Goal: Task Accomplishment & Management: Complete application form

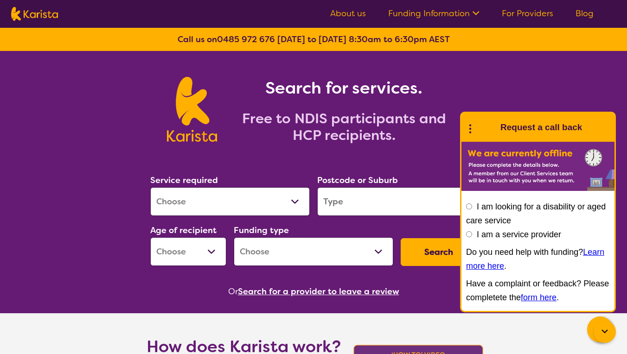
click at [470, 234] on input "I am a service provider" at bounding box center [469, 234] width 6 height 6
radio input "true"
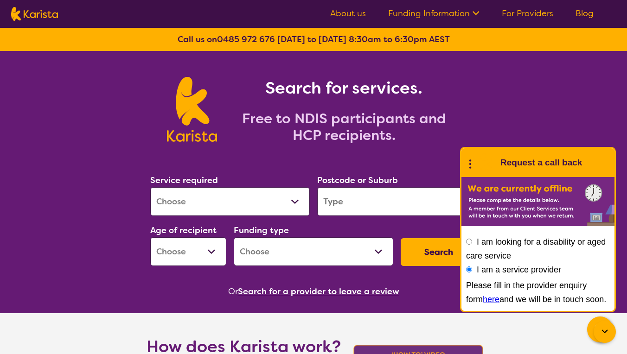
click at [407, 289] on div "Or Search for a provider to leave a review" at bounding box center [314, 292] width 334 height 14
click at [469, 164] on icon at bounding box center [470, 163] width 12 height 14
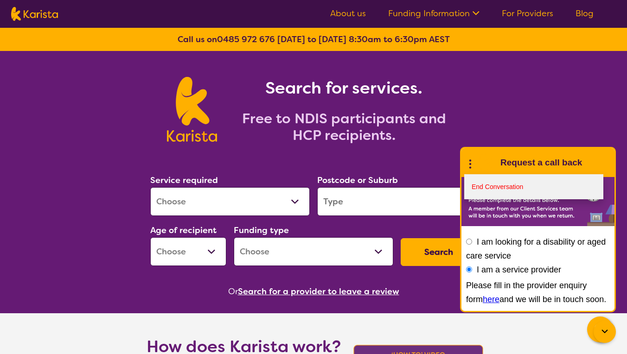
click at [478, 189] on link "End Conversation" at bounding box center [533, 186] width 139 height 25
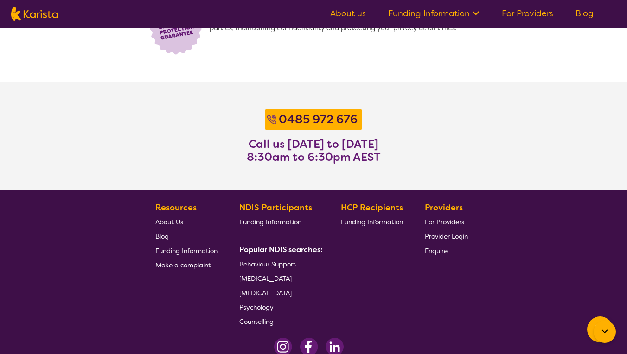
scroll to position [686, 0]
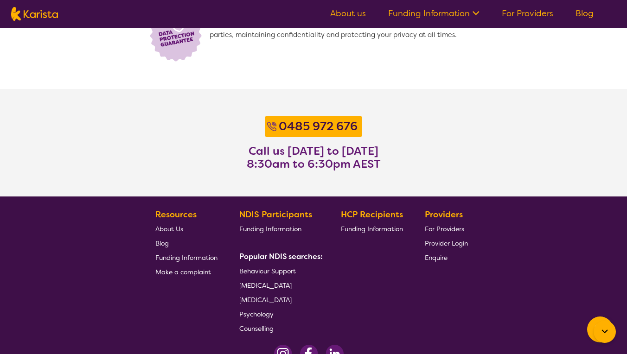
click at [457, 228] on span "For Providers" at bounding box center [444, 229] width 39 height 8
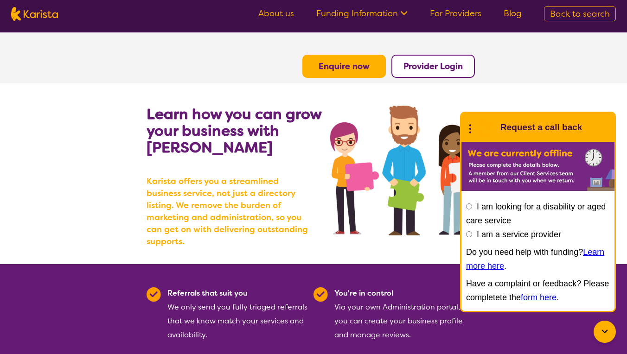
click at [470, 235] on input "I am a service provider" at bounding box center [469, 234] width 6 height 6
radio input "true"
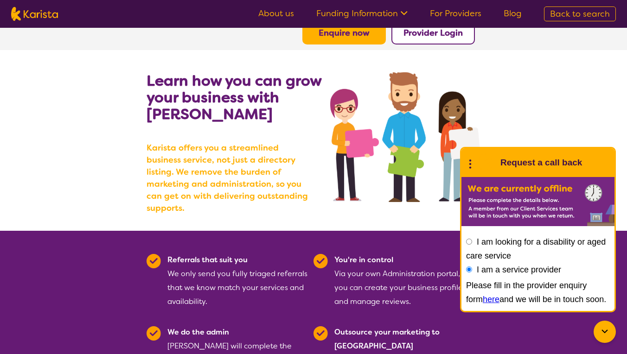
scroll to position [38, 0]
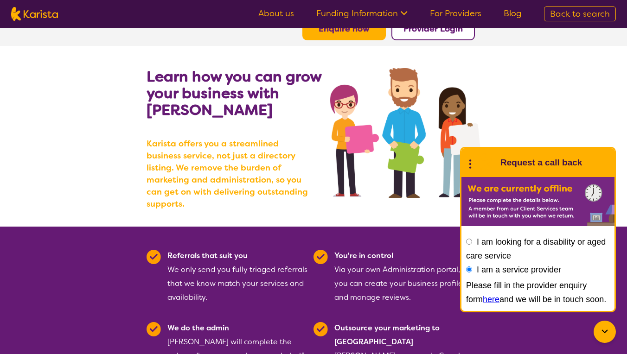
click at [483, 302] on link "here" at bounding box center [491, 299] width 17 height 9
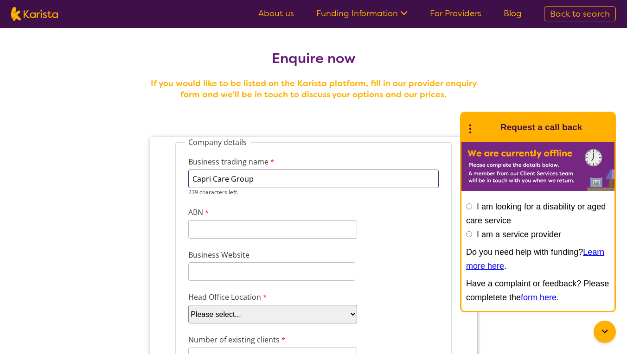
type input "Capri Care Group"
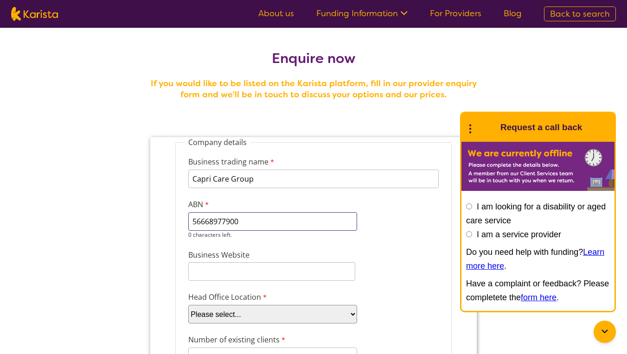
type input "56668977900"
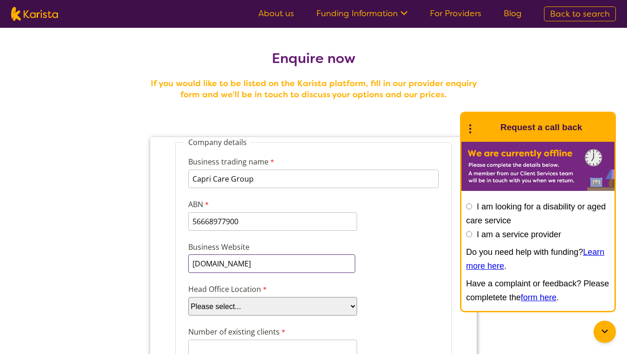
type input "capricaregroup.com.au"
select select "tfa_100"
click at [391, 248] on div "Business Website capricaregroup.com.au" at bounding box center [314, 257] width 258 height 35
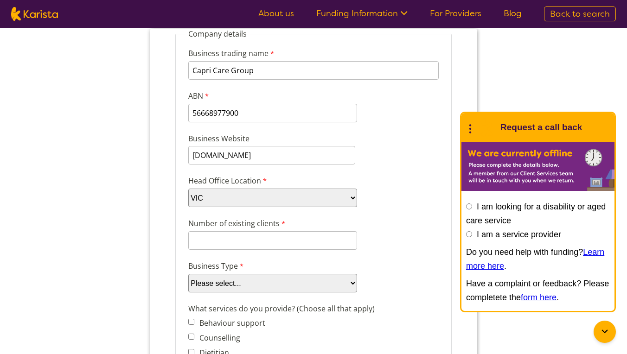
scroll to position [123, 0]
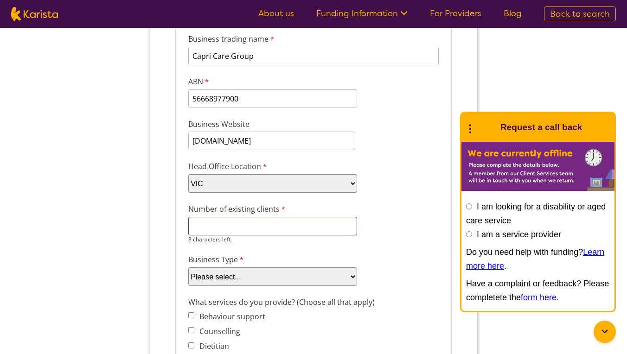
click at [284, 226] on input "Number of existing clients" at bounding box center [272, 226] width 169 height 19
type input "0"
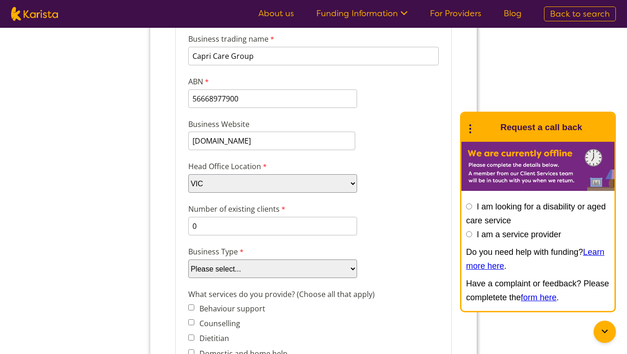
select select "tfa_87"
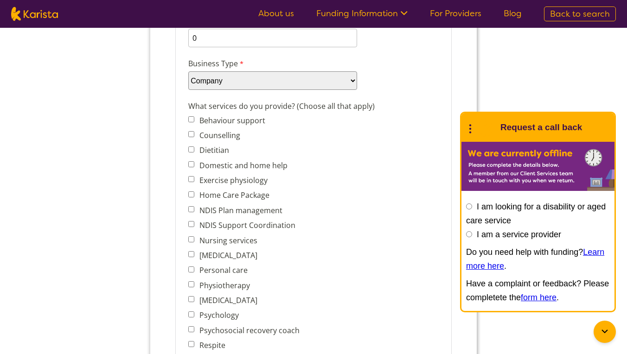
scroll to position [317, 0]
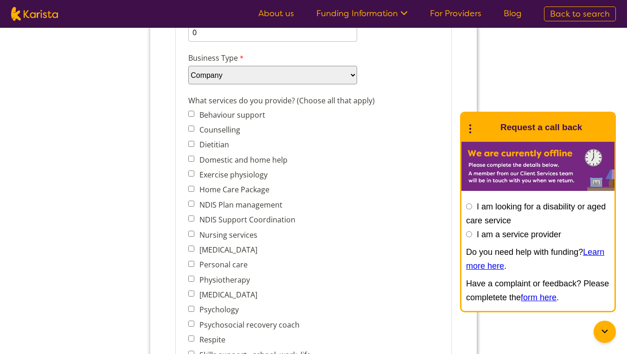
click at [194, 296] on span "[MEDICAL_DATA]" at bounding box center [252, 295] width 128 height 13
click at [192, 296] on input "[MEDICAL_DATA]" at bounding box center [191, 294] width 6 height 6
checkbox input "true"
click at [192, 266] on input "Personal care" at bounding box center [191, 264] width 6 height 6
checkbox input "true"
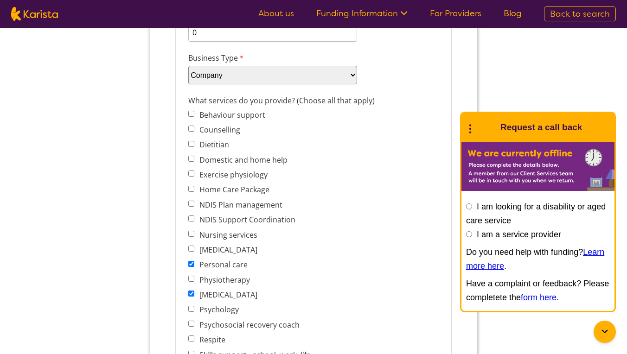
click at [192, 250] on input "[MEDICAL_DATA]" at bounding box center [191, 249] width 6 height 6
checkbox input "true"
click at [191, 280] on input "Physiotherapy" at bounding box center [191, 279] width 6 height 6
checkbox input "true"
click at [189, 220] on input "NDIS Support Coordination" at bounding box center [191, 219] width 6 height 6
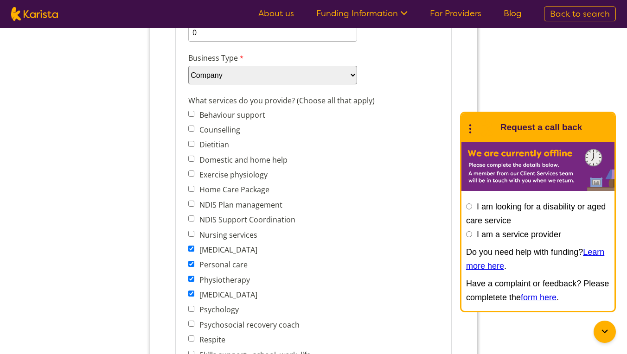
checkbox input "true"
click at [191, 159] on input "Domestic and home help" at bounding box center [191, 159] width 6 height 6
checkbox input "true"
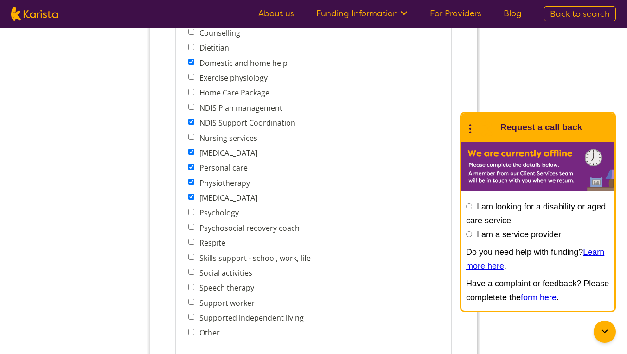
scroll to position [414, 0]
click at [191, 273] on input "Social activities" at bounding box center [191, 272] width 6 height 6
checkbox input "true"
click at [190, 301] on input "Support worker" at bounding box center [191, 302] width 6 height 6
checkbox input "true"
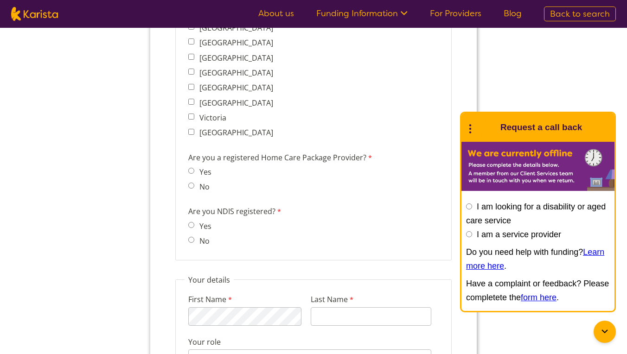
scroll to position [649, 0]
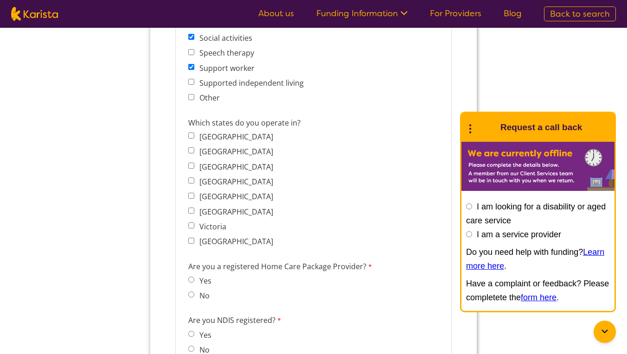
click at [192, 226] on input "Victoria" at bounding box center [191, 226] width 6 height 6
checkbox input "true"
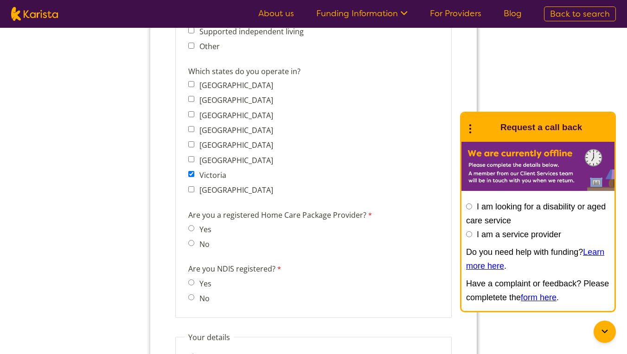
scroll to position [708, 0]
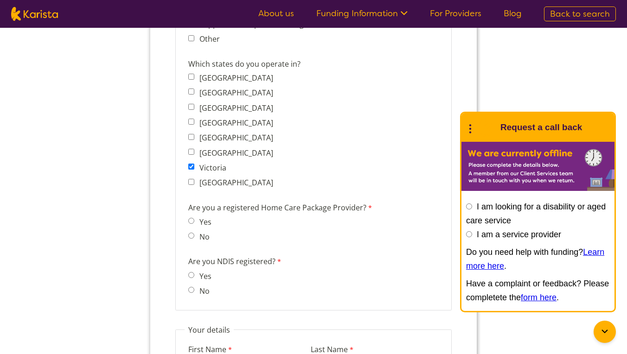
click at [189, 237] on input "No" at bounding box center [191, 236] width 6 height 6
radio input "true"
click at [191, 276] on input "Yes" at bounding box center [191, 275] width 6 height 6
radio input "true"
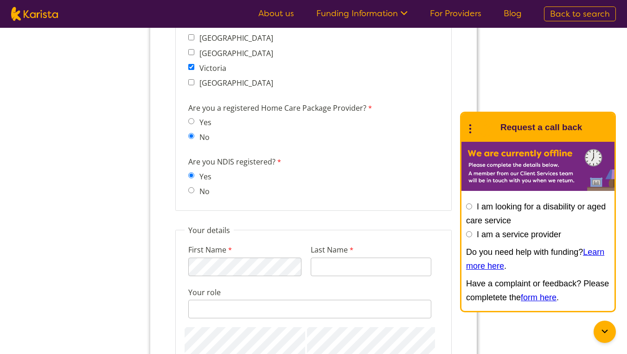
scroll to position [809, 0]
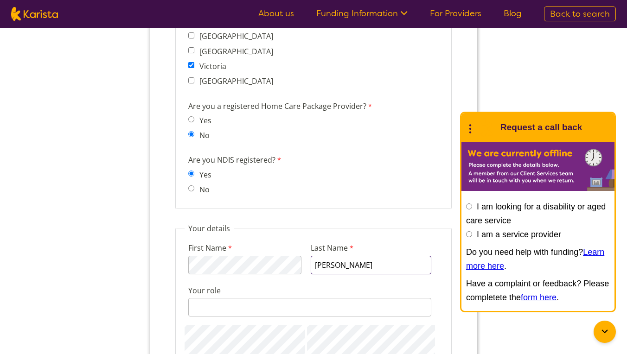
type input "Al Bataineh"
click at [213, 311] on input "Your role" at bounding box center [309, 307] width 243 height 19
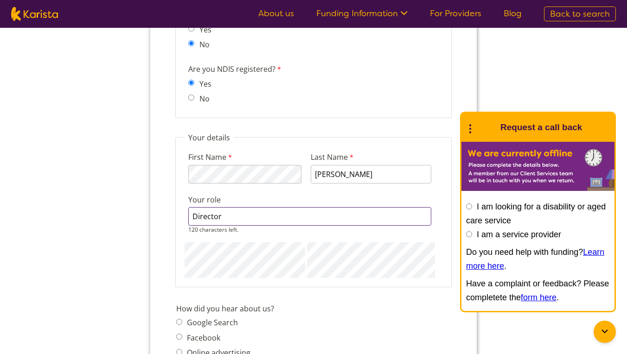
scroll to position [934, 0]
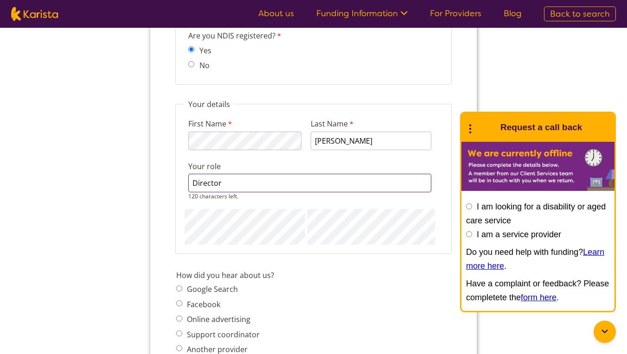
type input "Director"
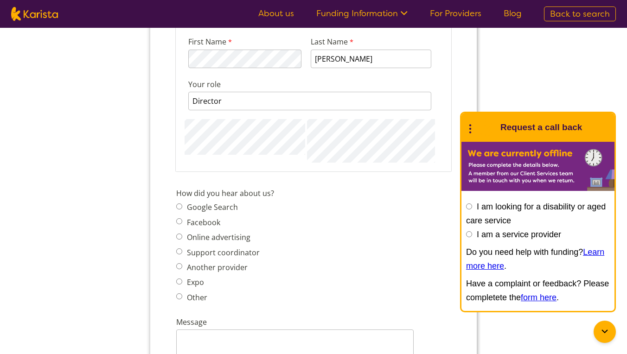
scroll to position [1019, 0]
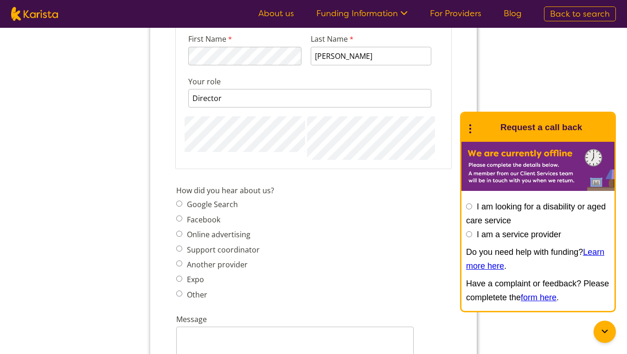
click at [181, 266] on span "Google Search Facebook Online advertising Support coordinator Another provider …" at bounding box center [220, 249] width 89 height 103
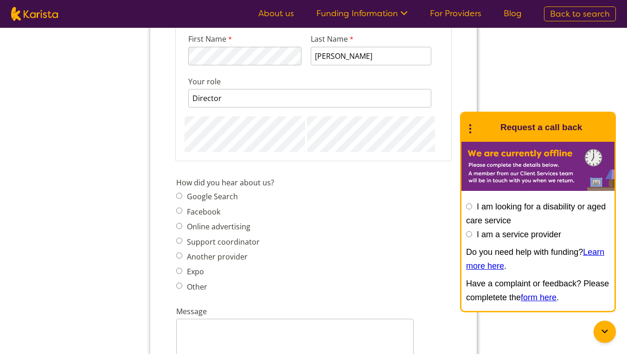
click at [179, 259] on input "Another provider" at bounding box center [179, 256] width 6 height 6
radio input "true"
click at [179, 196] on input "Google Search" at bounding box center [179, 196] width 6 height 6
radio input "true"
click at [179, 256] on input "Another provider" at bounding box center [179, 256] width 6 height 6
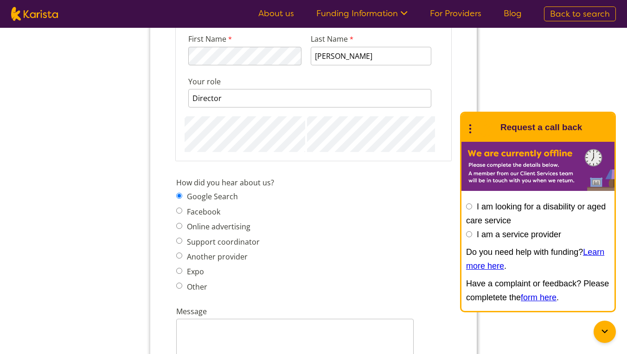
radio input "true"
click at [178, 196] on input "Google Search" at bounding box center [179, 196] width 6 height 6
radio input "true"
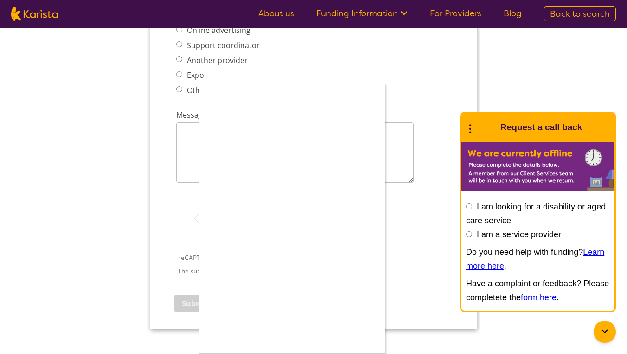
scroll to position [1233, 0]
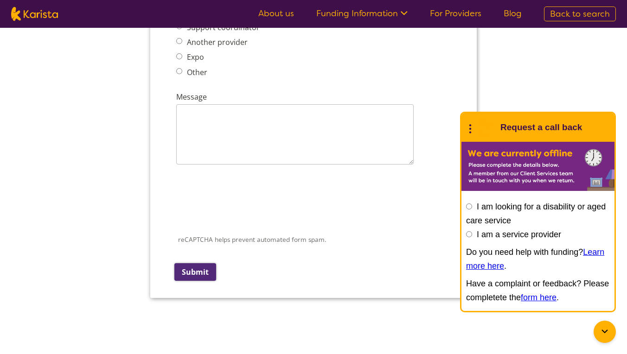
click at [203, 274] on input "Submit" at bounding box center [195, 272] width 42 height 18
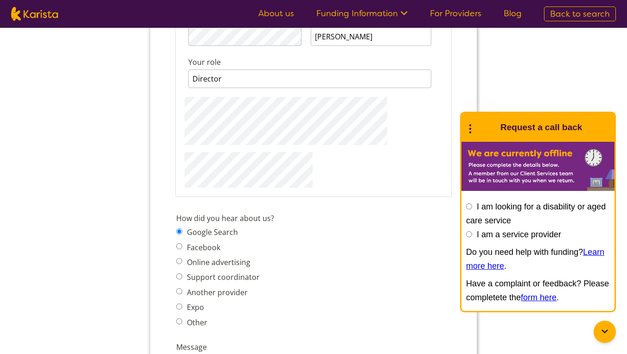
scroll to position [1056, 0]
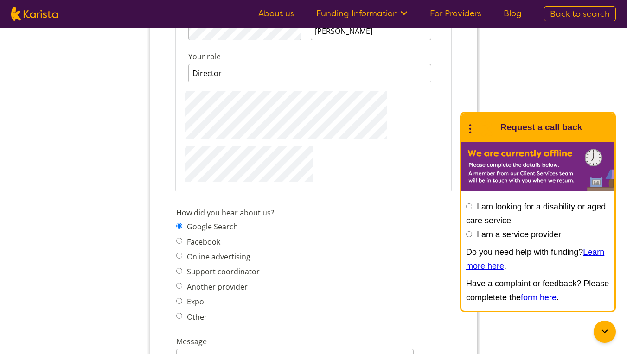
click at [361, 78] on input "Director" at bounding box center [309, 73] width 243 height 19
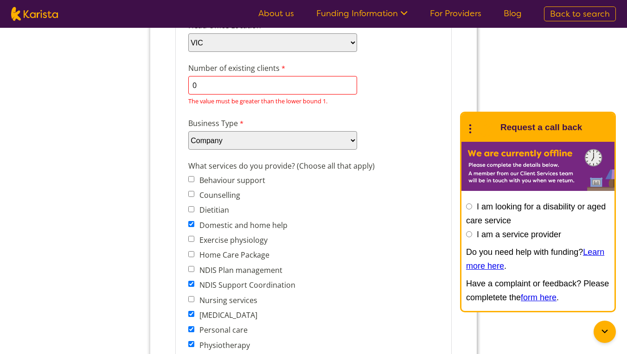
scroll to position [249, 0]
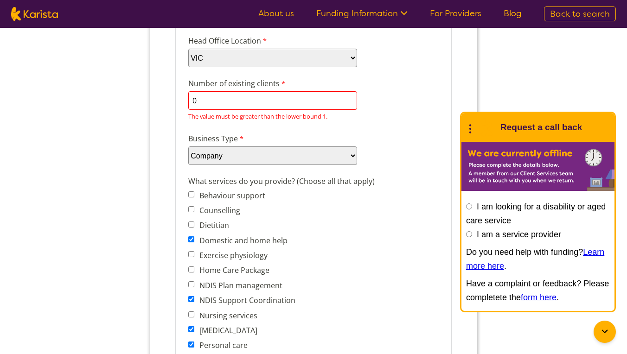
click at [197, 100] on input "0" at bounding box center [272, 100] width 169 height 19
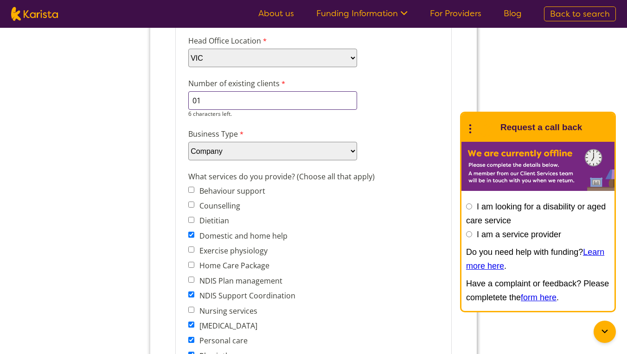
click at [196, 101] on input "01" at bounding box center [272, 100] width 169 height 19
type input "1"
